Goal: Information Seeking & Learning: Learn about a topic

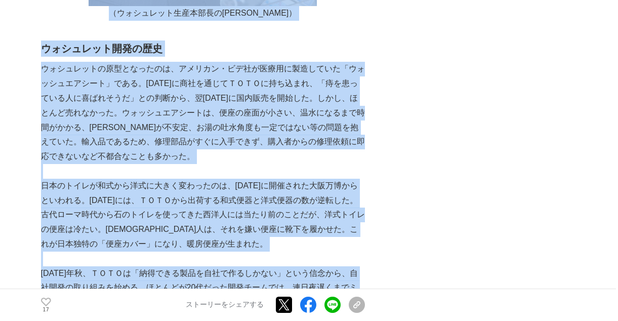
scroll to position [1007, 0]
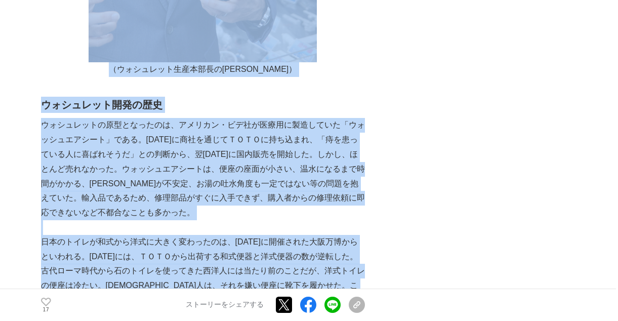
drag, startPoint x: 216, startPoint y: 140, endPoint x: 39, endPoint y: 110, distance: 179.3
copy section "【世界トイレの日】「ウォシュレット®︎」開発秘話　～世界中の需要に応え、きれいで快適な暮らしの実現のために～ 開発秘話 #開発秘話 #ウォシュレット #きれい…"
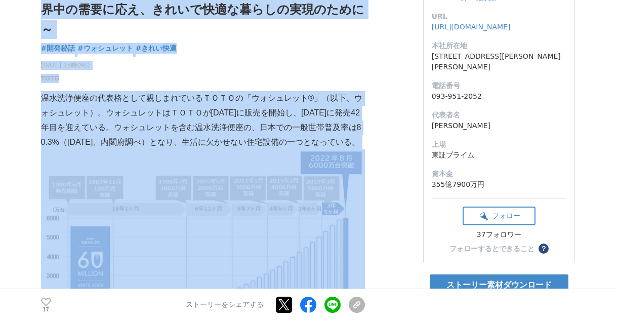
scroll to position [0, 0]
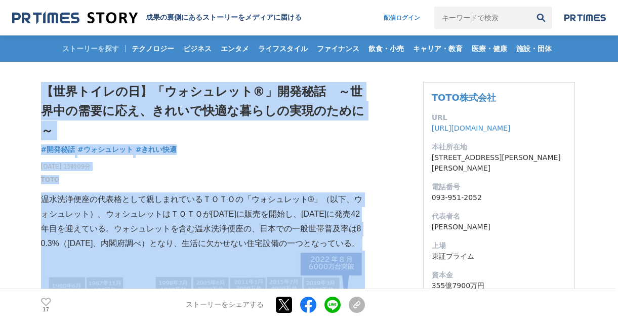
click at [323, 157] on div "【世界トイレの日】「ウォシュレット®︎」開発秘話　～世界中の需要に応え、きれいで快適な暮らしの実現のために～ 開発秘話 #開発秘話 #ウォシュレット 17" at bounding box center [203, 133] width 324 height 102
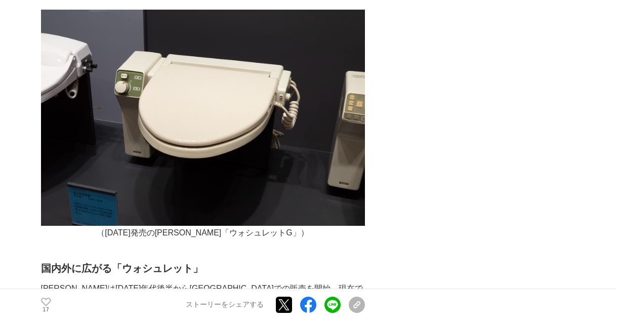
scroll to position [1570, 0]
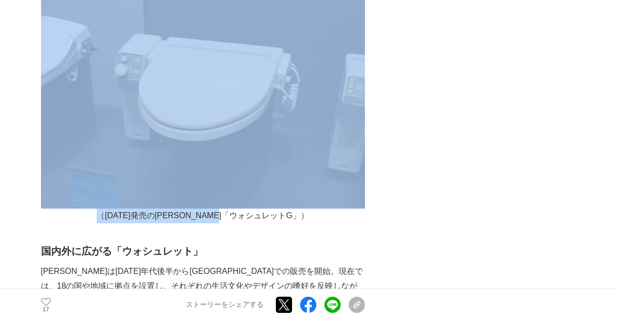
drag, startPoint x: 287, startPoint y: 233, endPoint x: 108, endPoint y: 108, distance: 218.3
copy div "（[DATE]発売の[PERSON_NAME]「ウォシュレットG」）"
